Goal: Check status: Check status

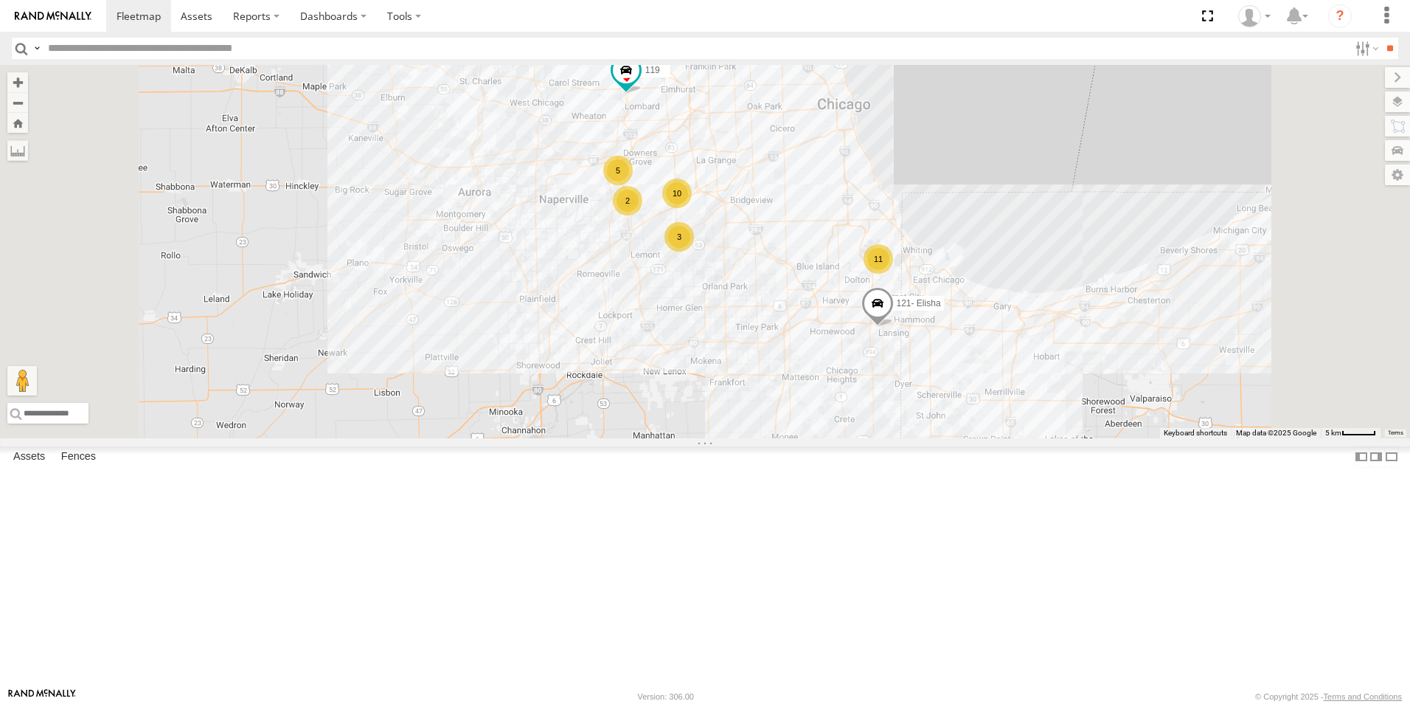
click at [65, 1] on link at bounding box center [53, 16] width 106 height 32
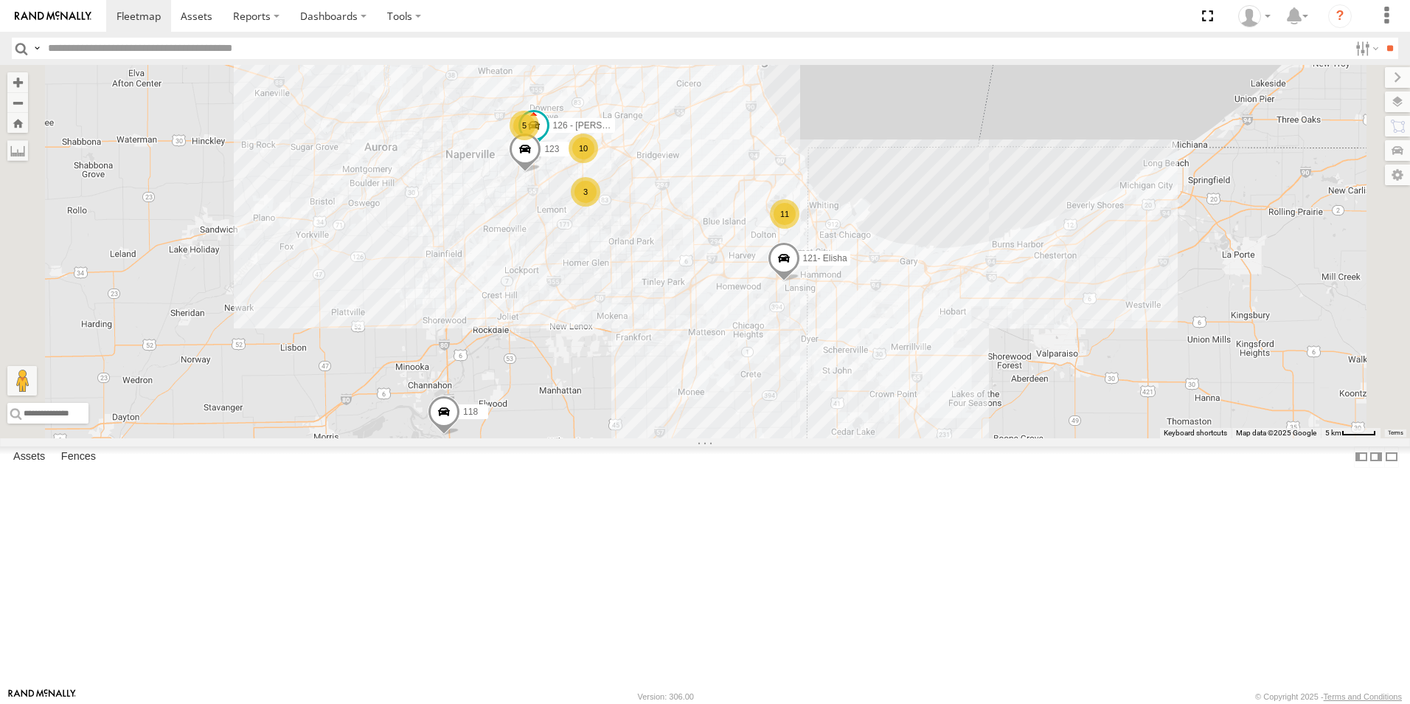
click at [460, 436] on span at bounding box center [444, 416] width 32 height 40
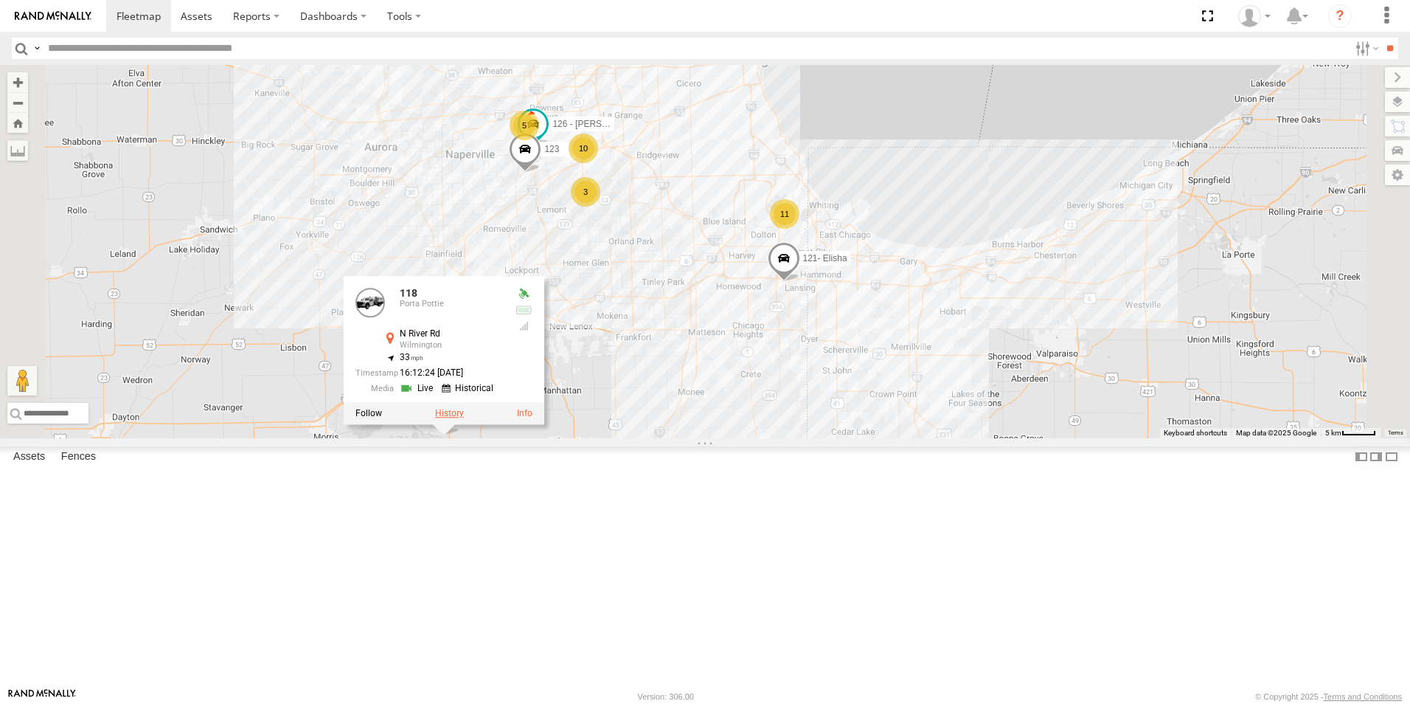
click at [464, 419] on label at bounding box center [449, 414] width 29 height 10
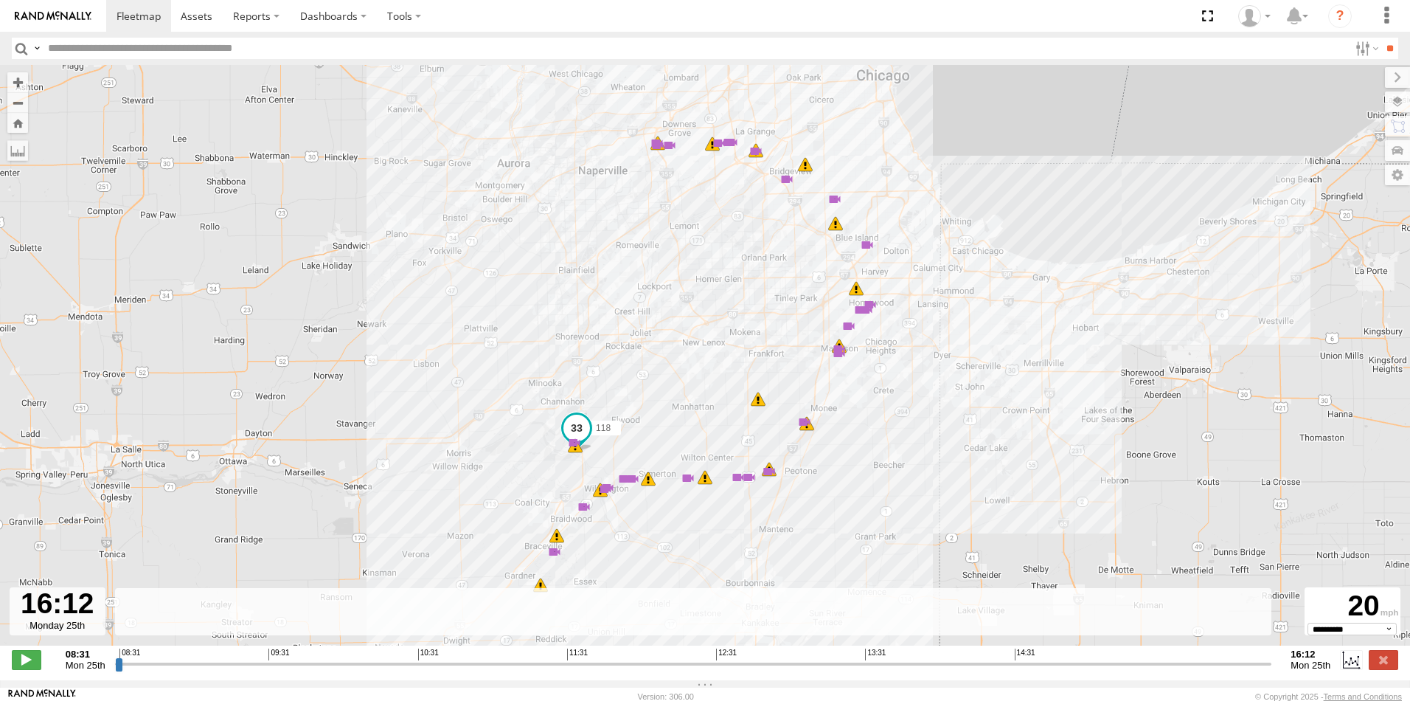
drag, startPoint x: 940, startPoint y: 672, endPoint x: 1287, endPoint y: 684, distance: 346.8
type input "**********"
click at [1272, 670] on input "range" at bounding box center [693, 663] width 1157 height 14
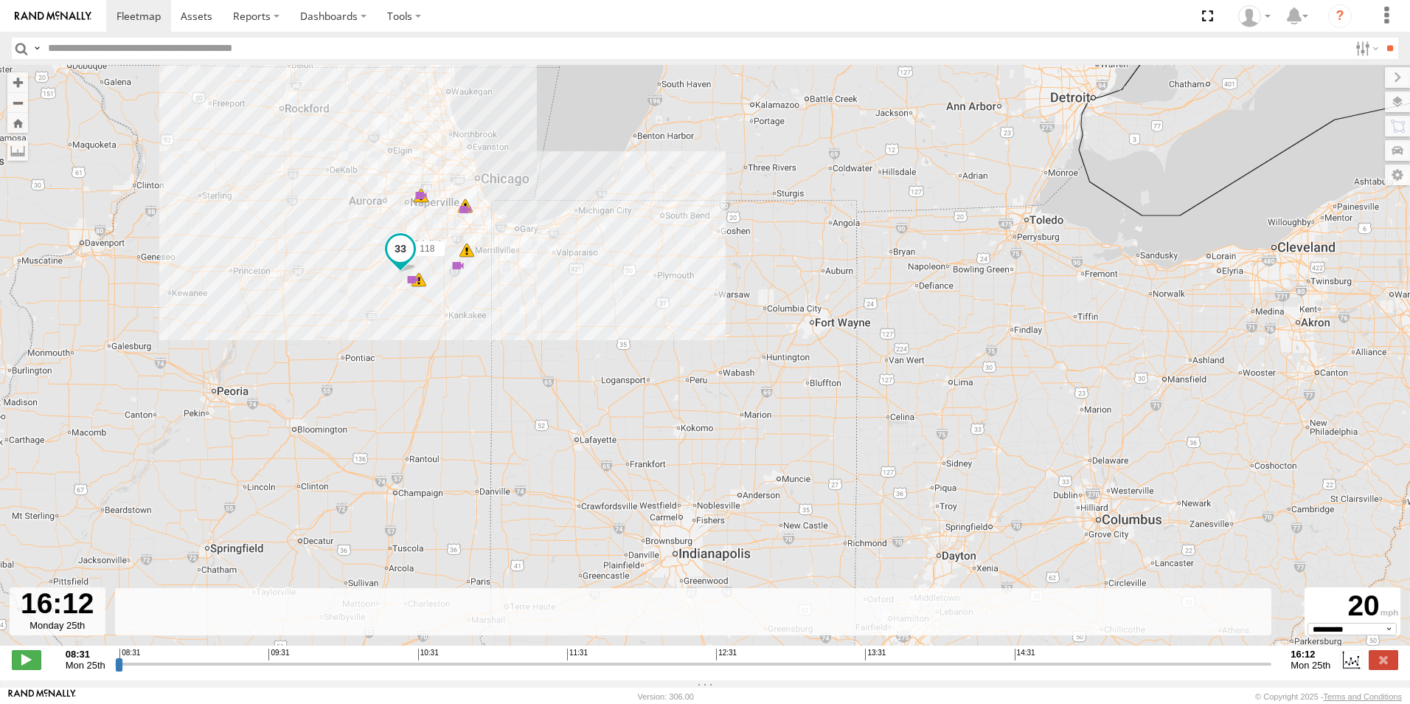
click at [38, 18] on img at bounding box center [53, 16] width 77 height 10
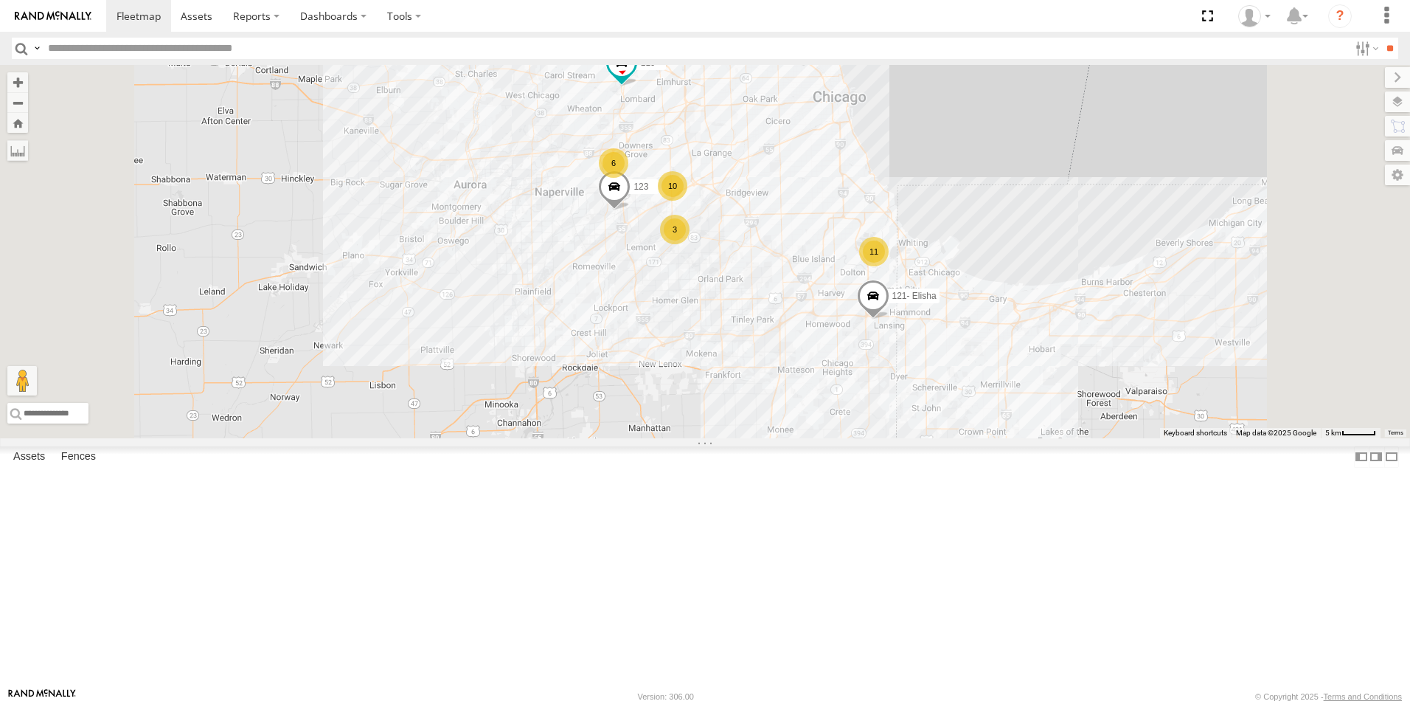
click at [0, 0] on div at bounding box center [0, 0] width 0 height 0
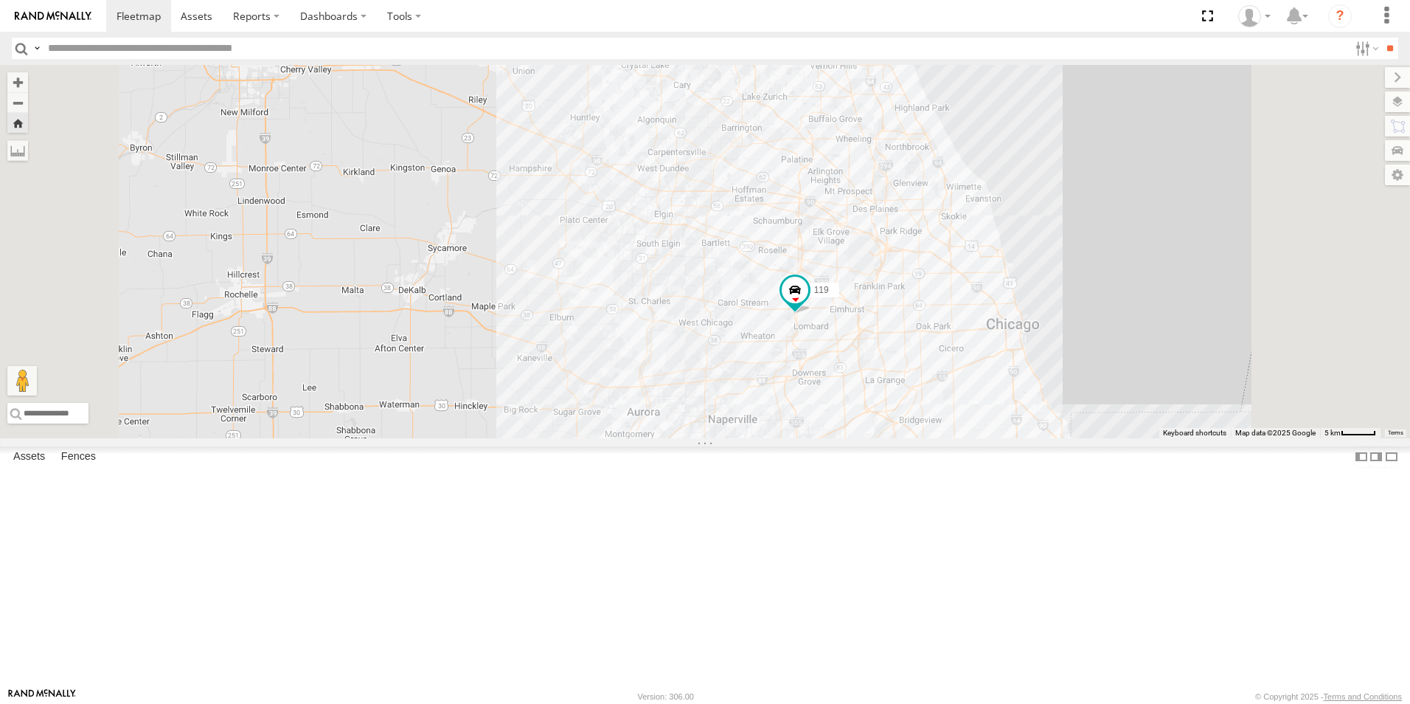
click at [55, 15] on img at bounding box center [53, 16] width 77 height 10
